Goal: Information Seeking & Learning: Learn about a topic

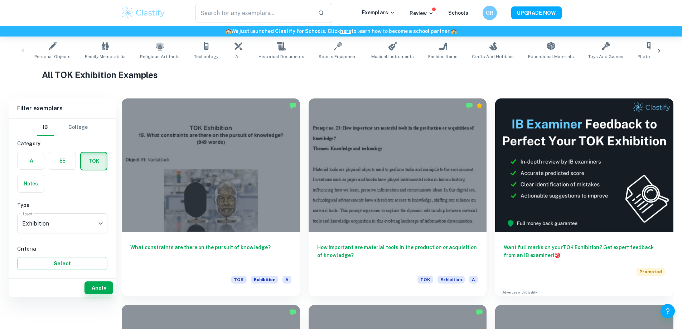
scroll to position [143, 0]
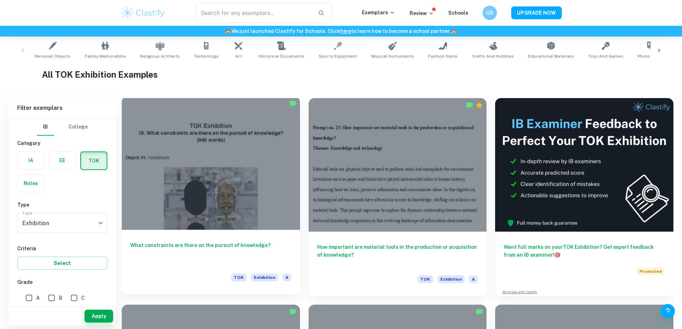
click at [193, 181] on div at bounding box center [211, 162] width 178 height 133
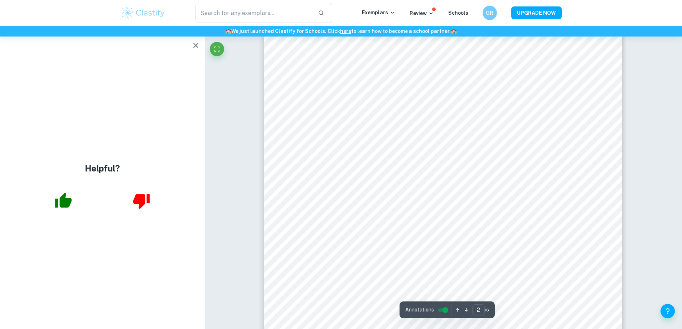
scroll to position [394, 0]
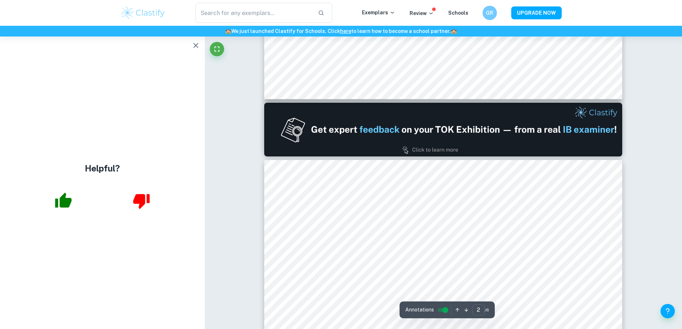
type input "1"
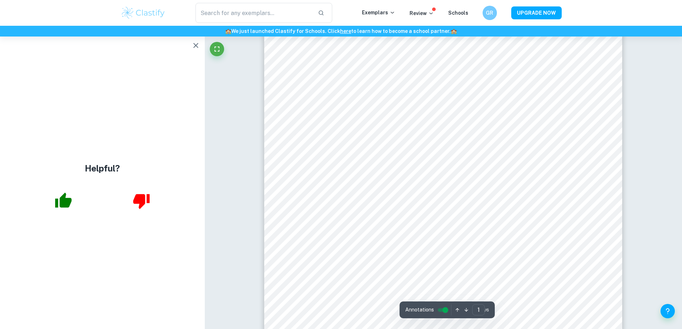
scroll to position [36, 0]
click at [197, 47] on icon "button" at bounding box center [195, 45] width 9 height 9
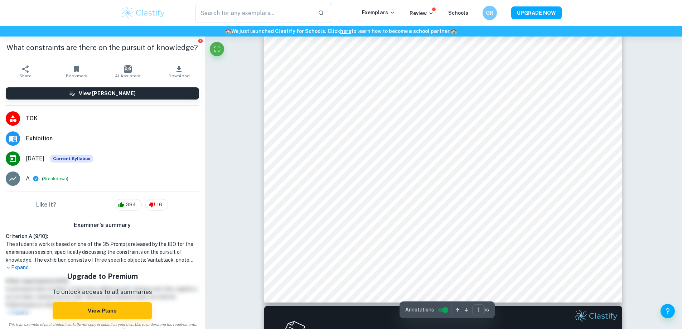
scroll to position [215, 0]
